Goal: Information Seeking & Learning: Learn about a topic

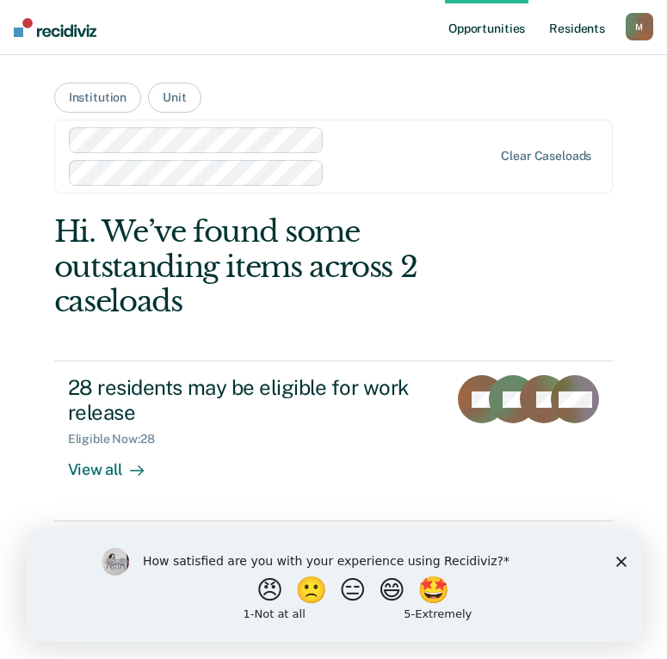
click at [585, 24] on link "Resident s" at bounding box center [577, 27] width 63 height 55
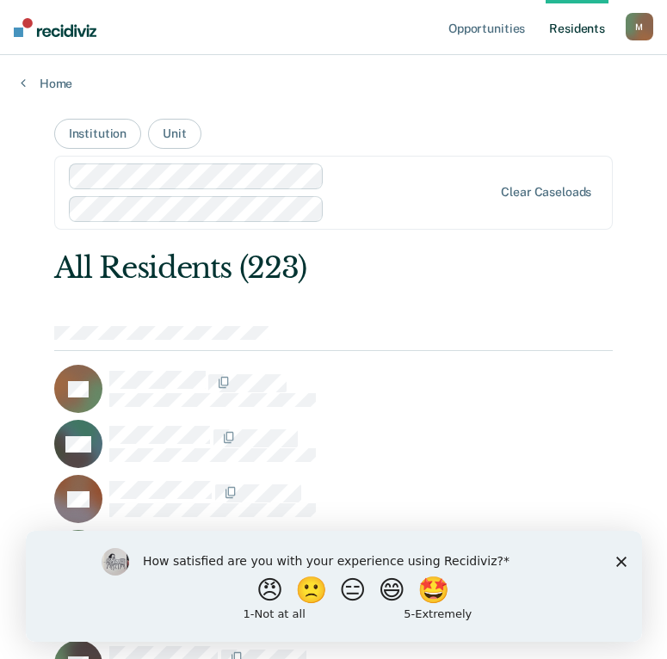
scroll to position [662, 0]
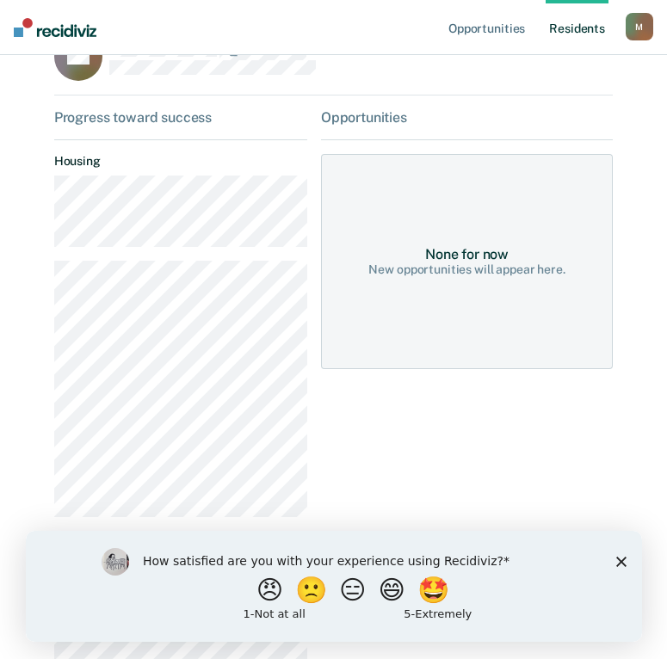
scroll to position [172, 0]
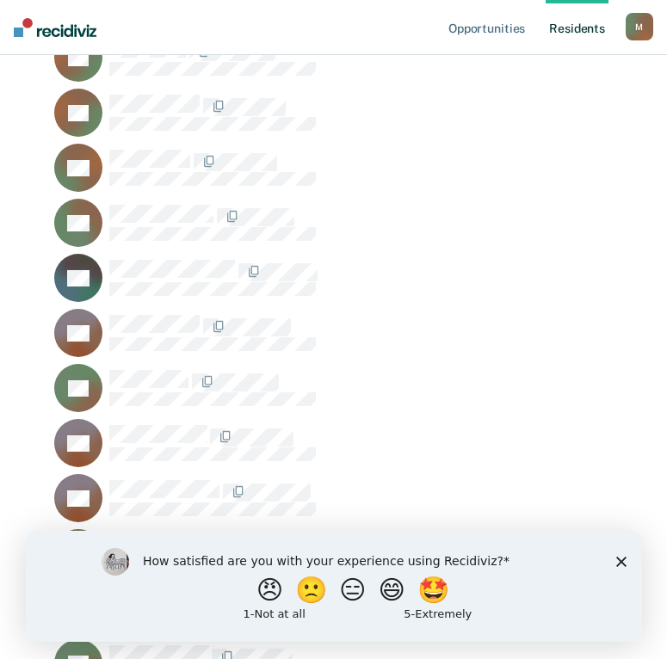
scroll to position [1553, 0]
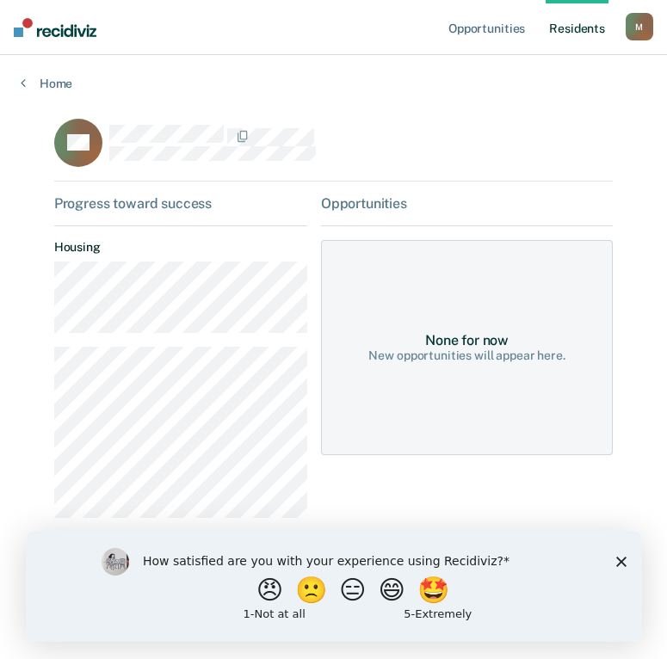
scroll to position [54, 0]
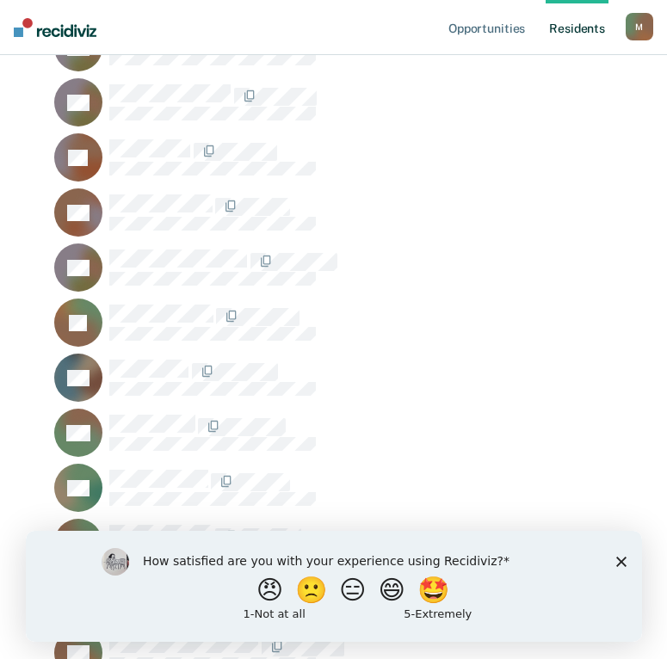
scroll to position [3888, 0]
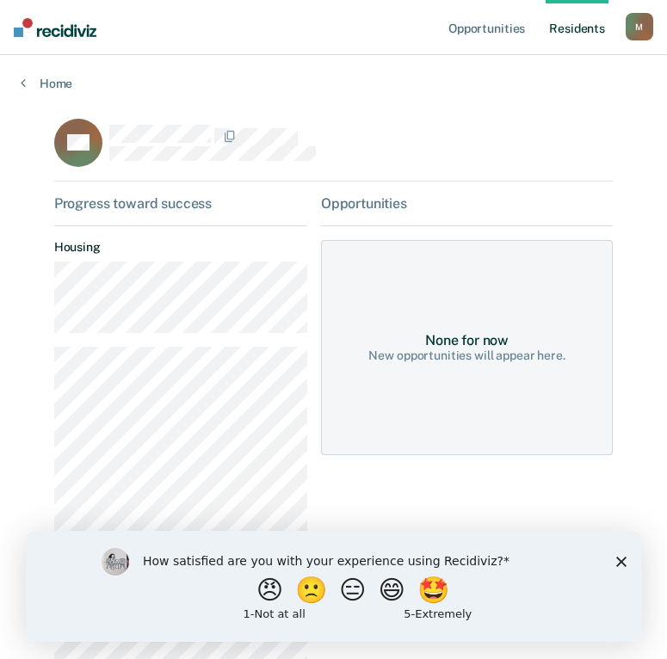
click at [128, 249] on dt "Housing" at bounding box center [180, 247] width 253 height 15
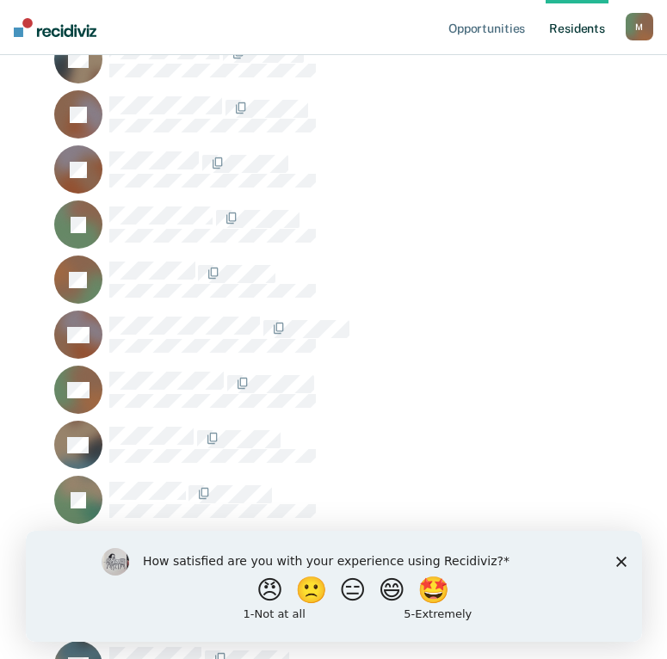
scroll to position [1333, 0]
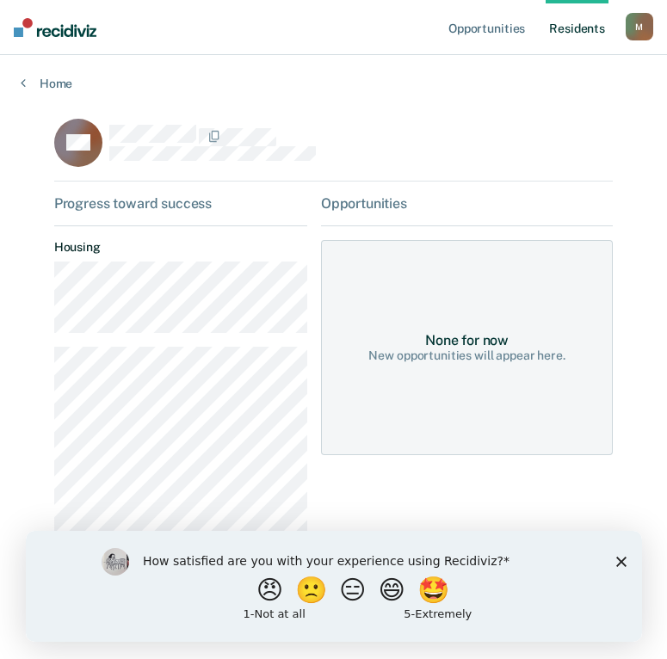
scroll to position [76, 0]
